Goal: Information Seeking & Learning: Check status

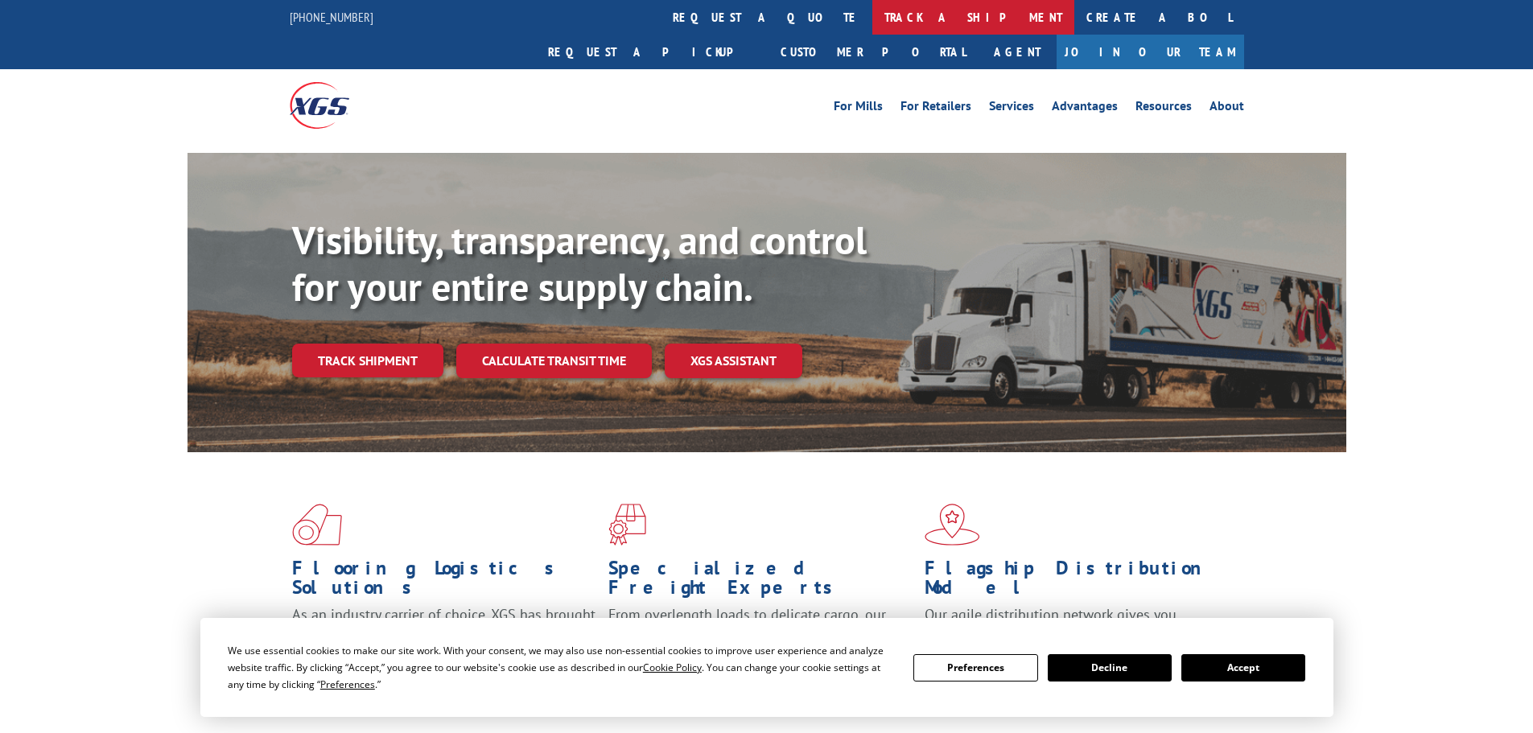
click at [872, 11] on link "track a shipment" at bounding box center [973, 17] width 202 height 35
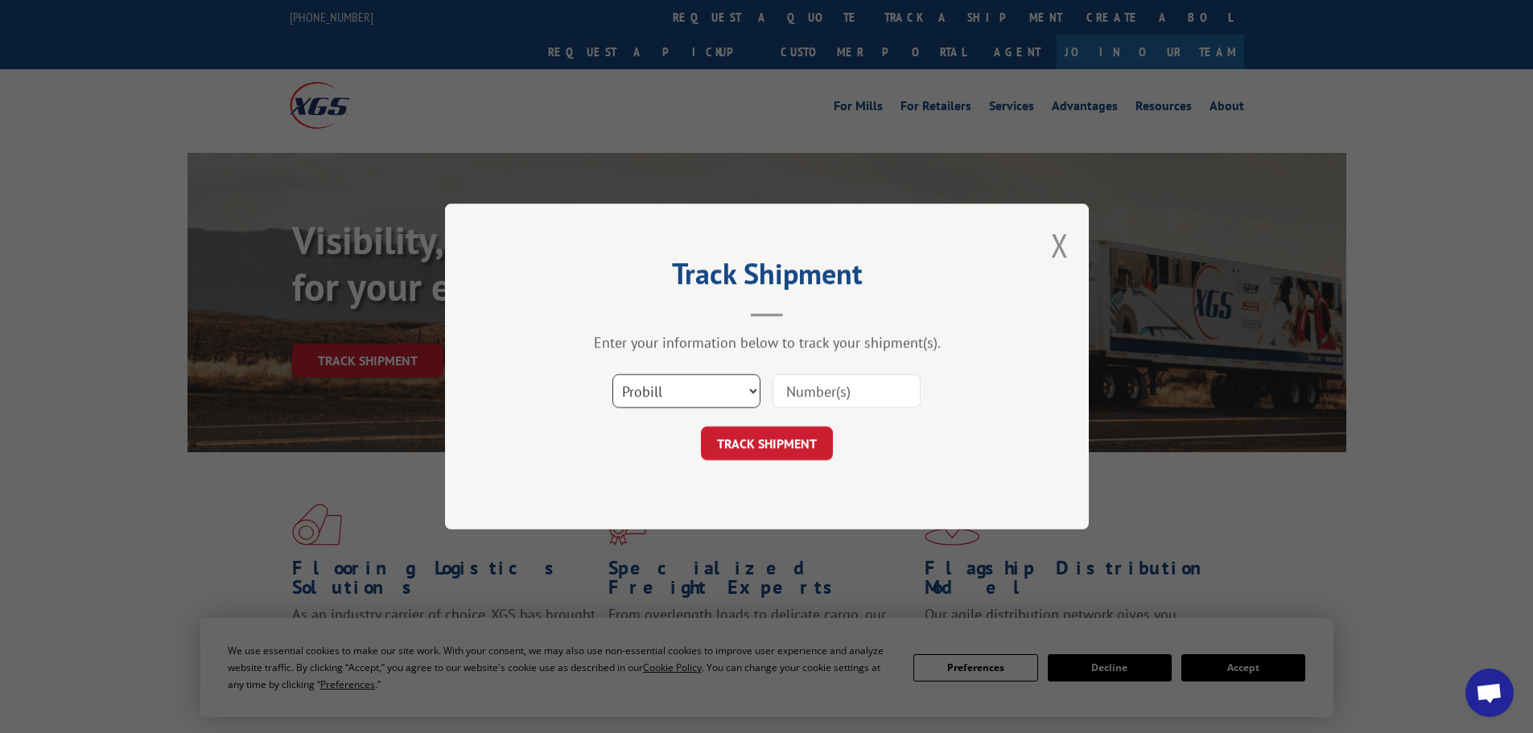
click at [672, 402] on select "Select category... Probill BOL PO" at bounding box center [686, 391] width 148 height 34
select select "bol"
click at [612, 374] on select "Select category... Probill BOL PO" at bounding box center [686, 391] width 148 height 34
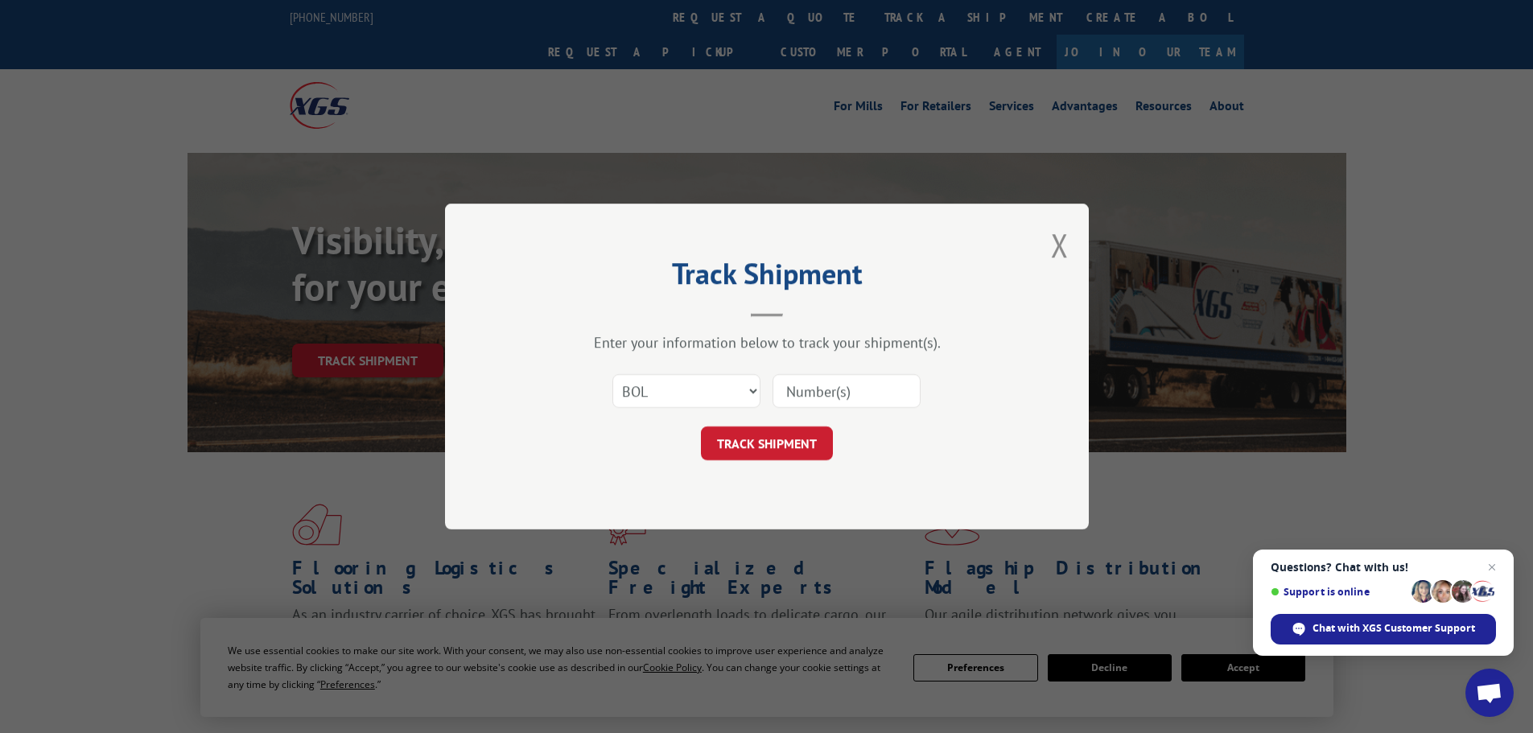
click at [795, 398] on input at bounding box center [846, 391] width 148 height 34
paste input "6895329"
type input "6895329"
click at [752, 442] on button "TRACK SHIPMENT" at bounding box center [767, 443] width 132 height 34
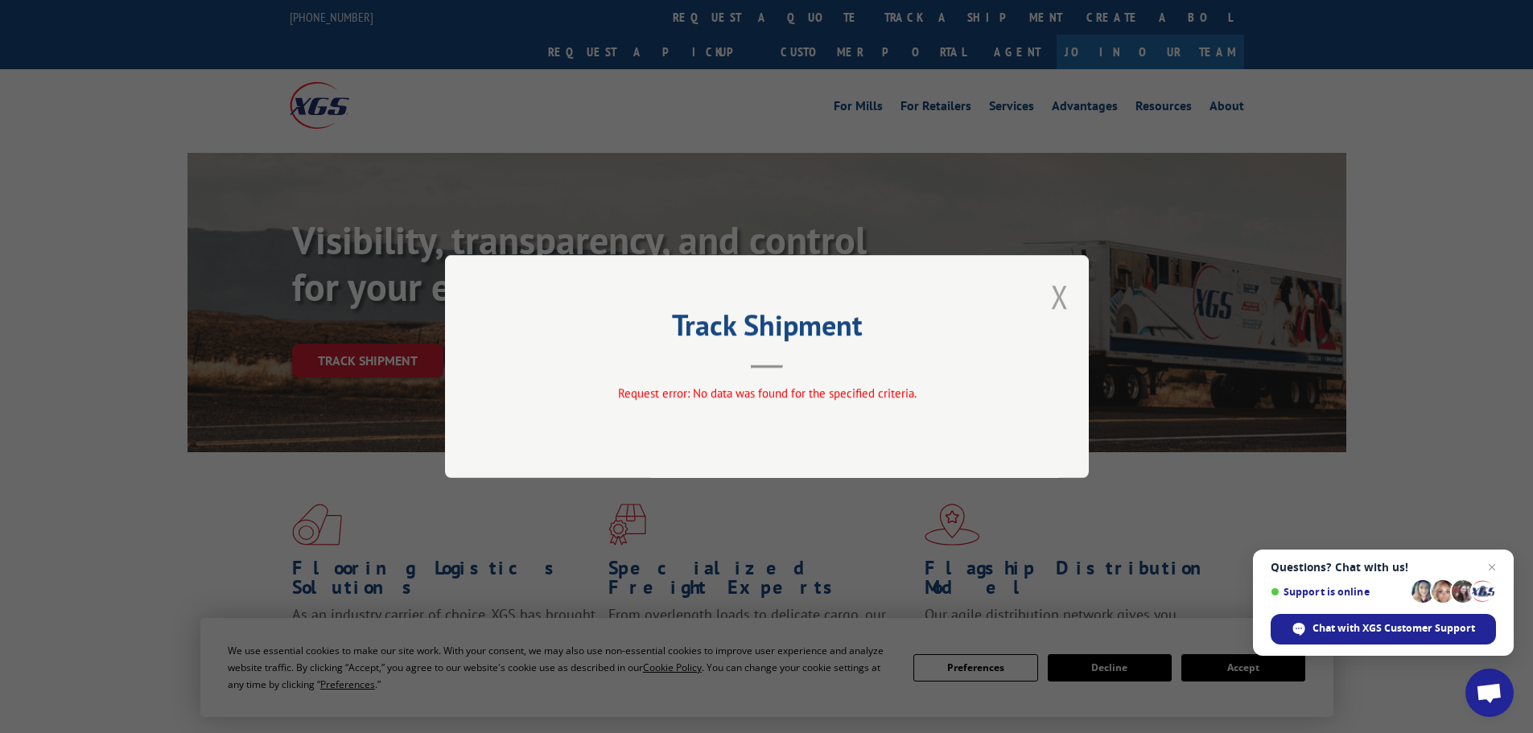
click at [1061, 291] on button "Close modal" at bounding box center [1060, 296] width 18 height 43
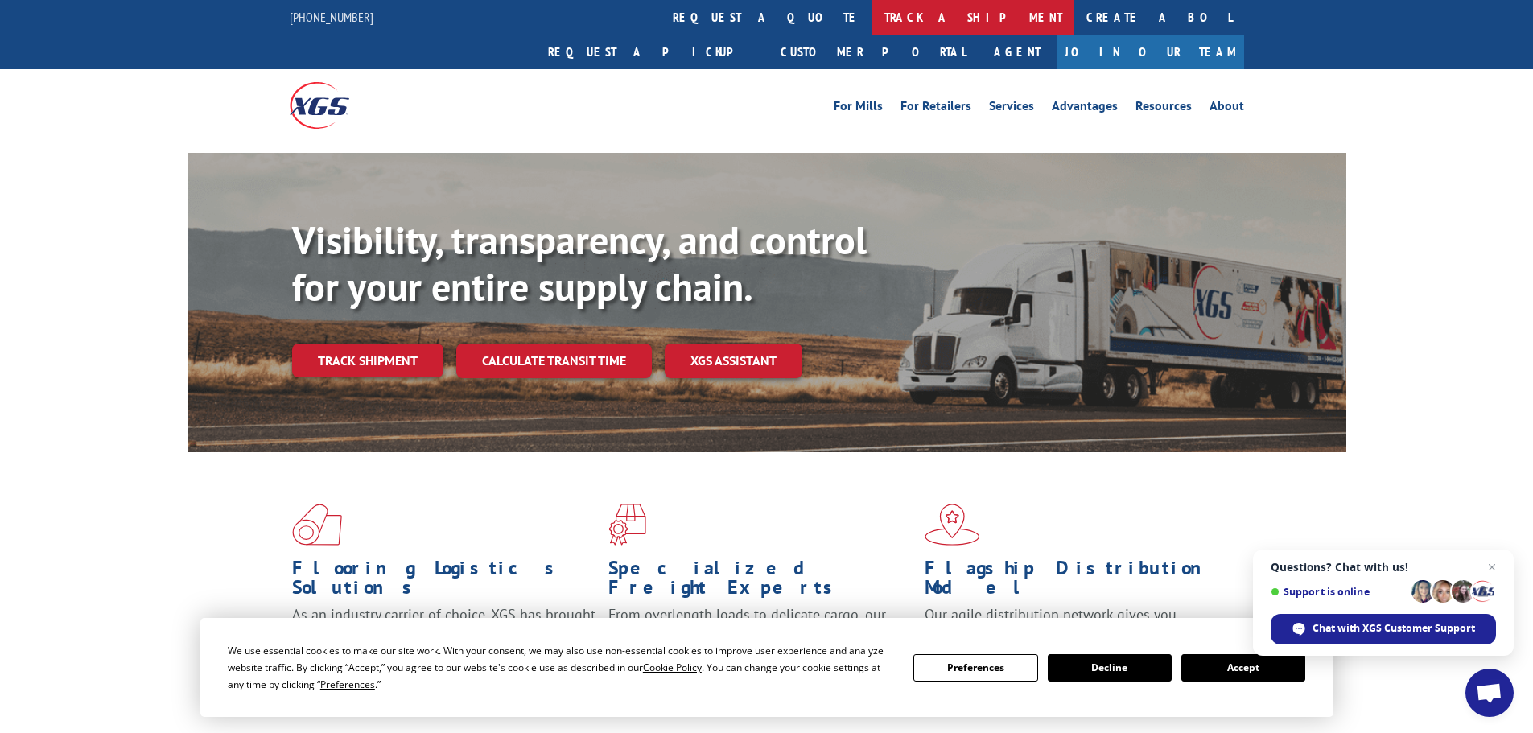
click at [872, 17] on link "track a shipment" at bounding box center [973, 17] width 202 height 35
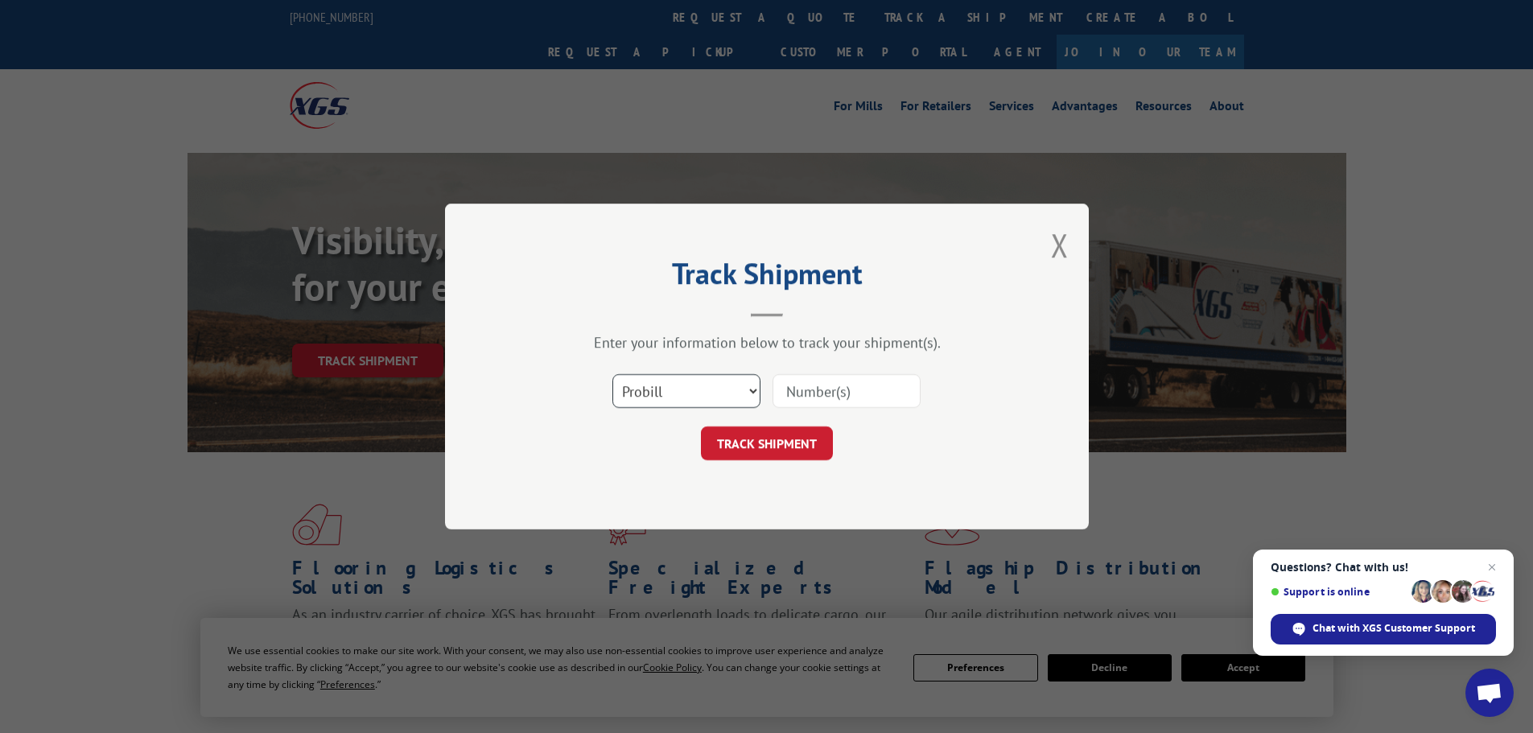
click at [653, 393] on select "Select category... Probill BOL PO" at bounding box center [686, 391] width 148 height 34
select select "bol"
click at [612, 374] on select "Select category... Probill BOL PO" at bounding box center [686, 391] width 148 height 34
click at [796, 382] on input at bounding box center [846, 391] width 148 height 34
paste input "6895329"
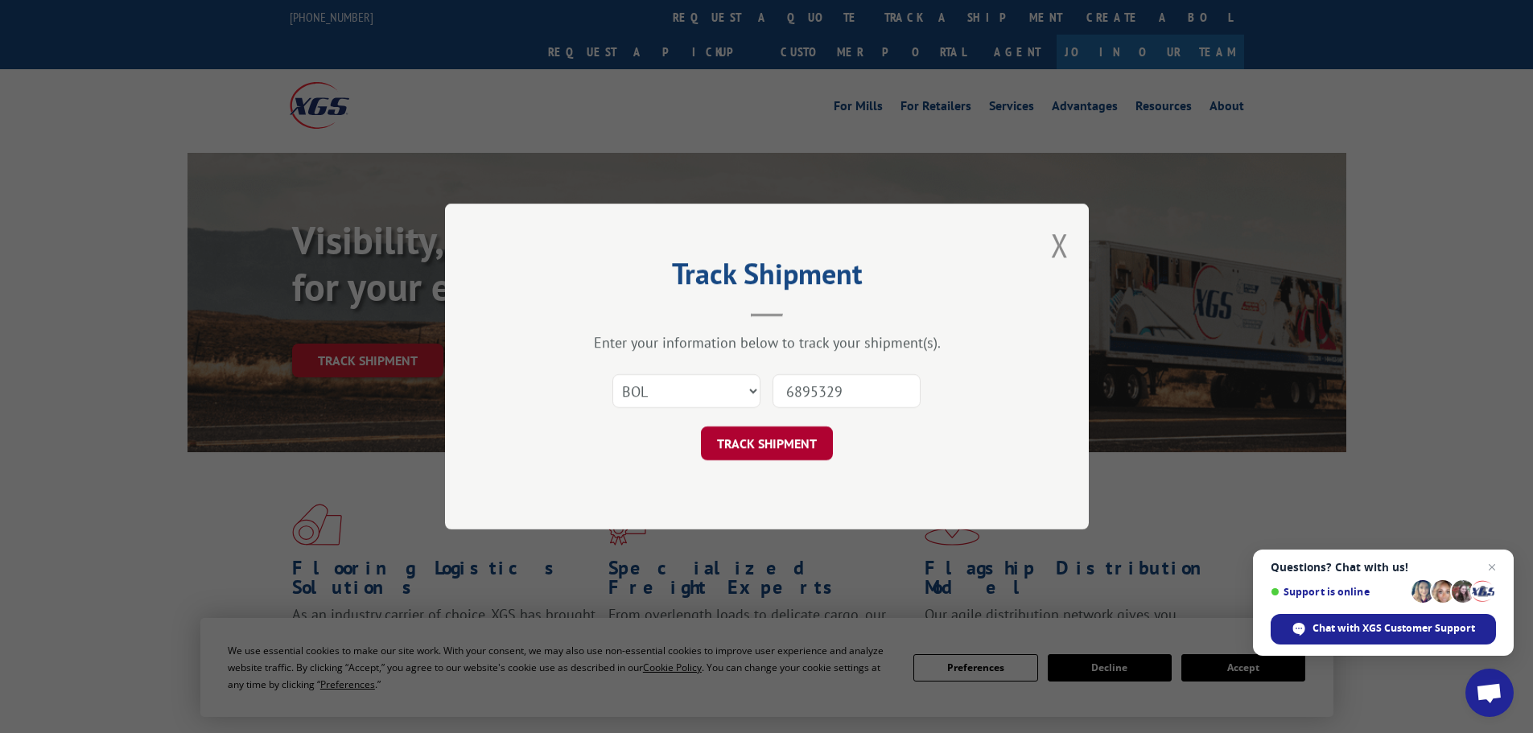
type input "6895329"
click at [757, 444] on button "TRACK SHIPMENT" at bounding box center [767, 443] width 132 height 34
